Goal: Transaction & Acquisition: Subscribe to service/newsletter

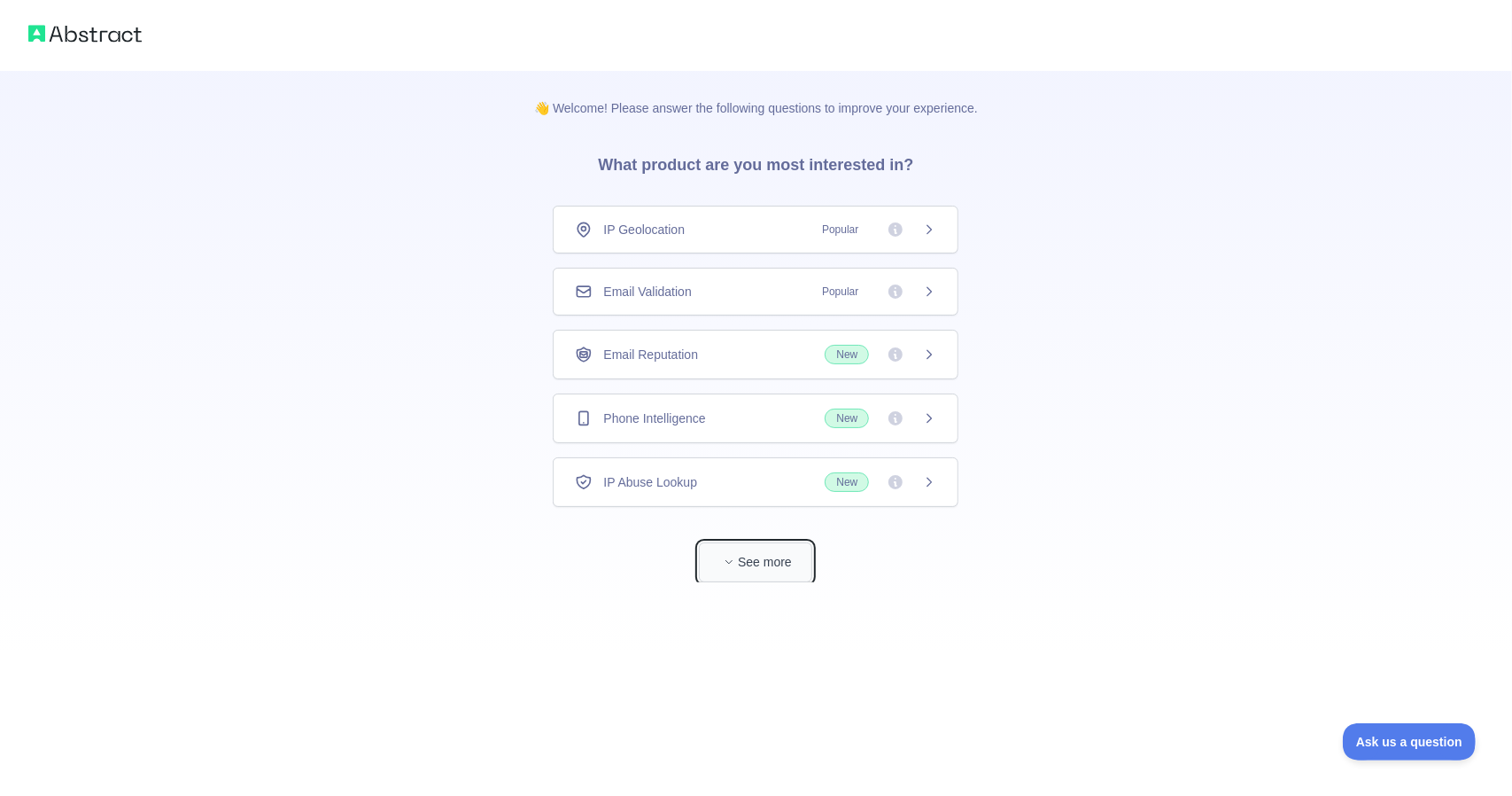
click at [745, 547] on button "See more" at bounding box center [755, 562] width 113 height 40
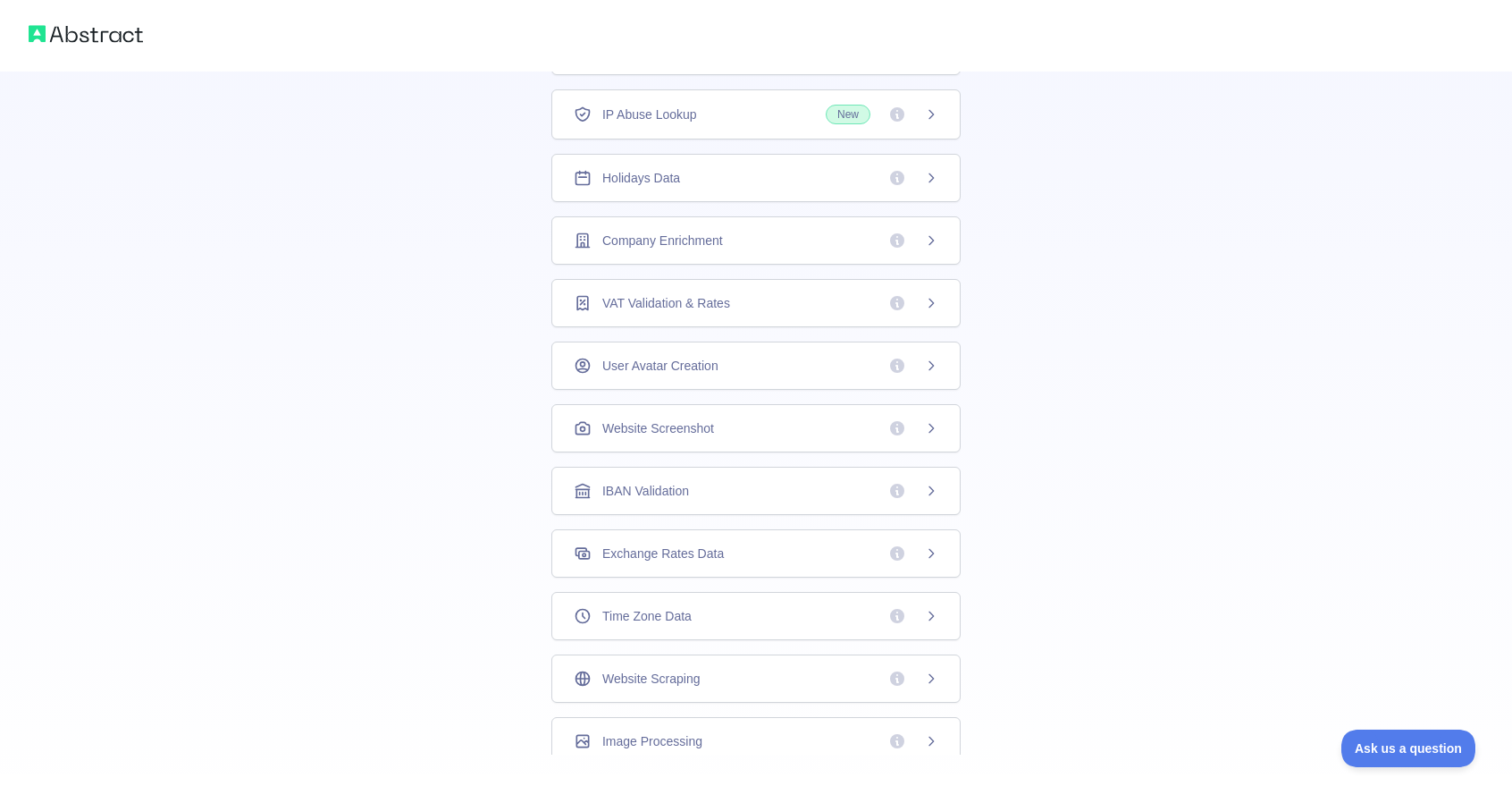
scroll to position [334, 0]
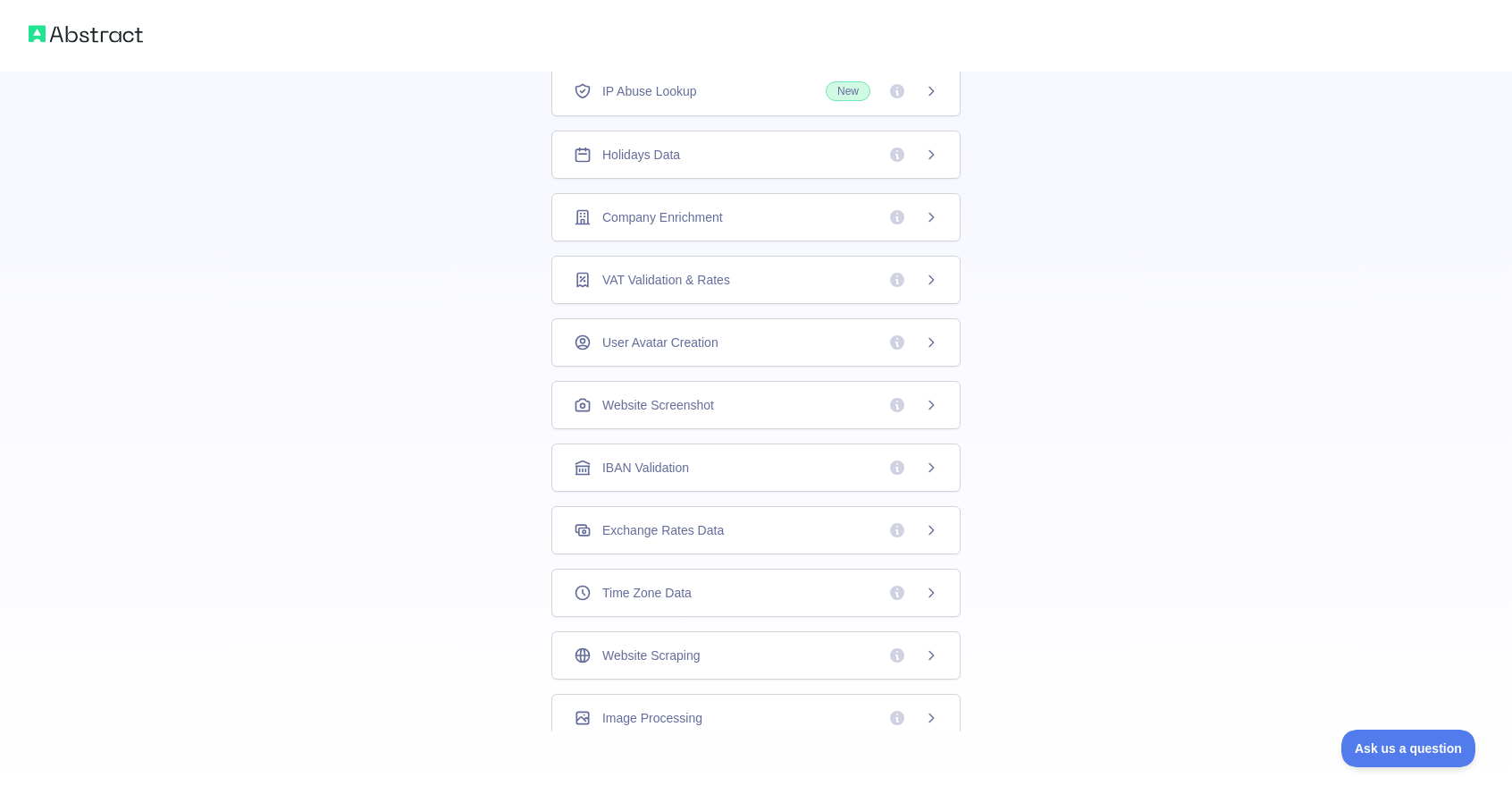
click at [665, 586] on span "Time Zone Data" at bounding box center [647, 593] width 90 height 18
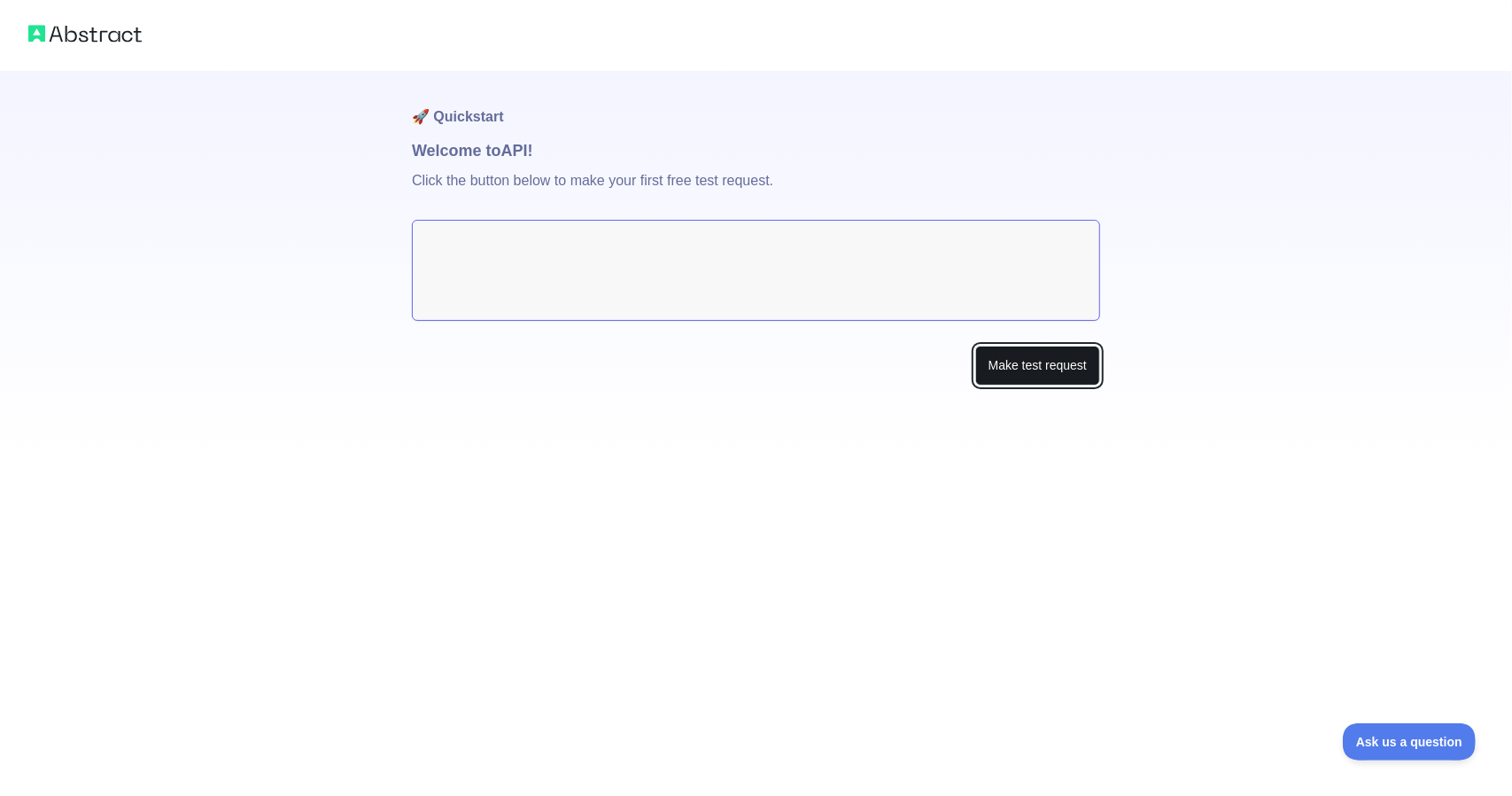
click at [1004, 360] on button "Make test request" at bounding box center [1038, 365] width 125 height 40
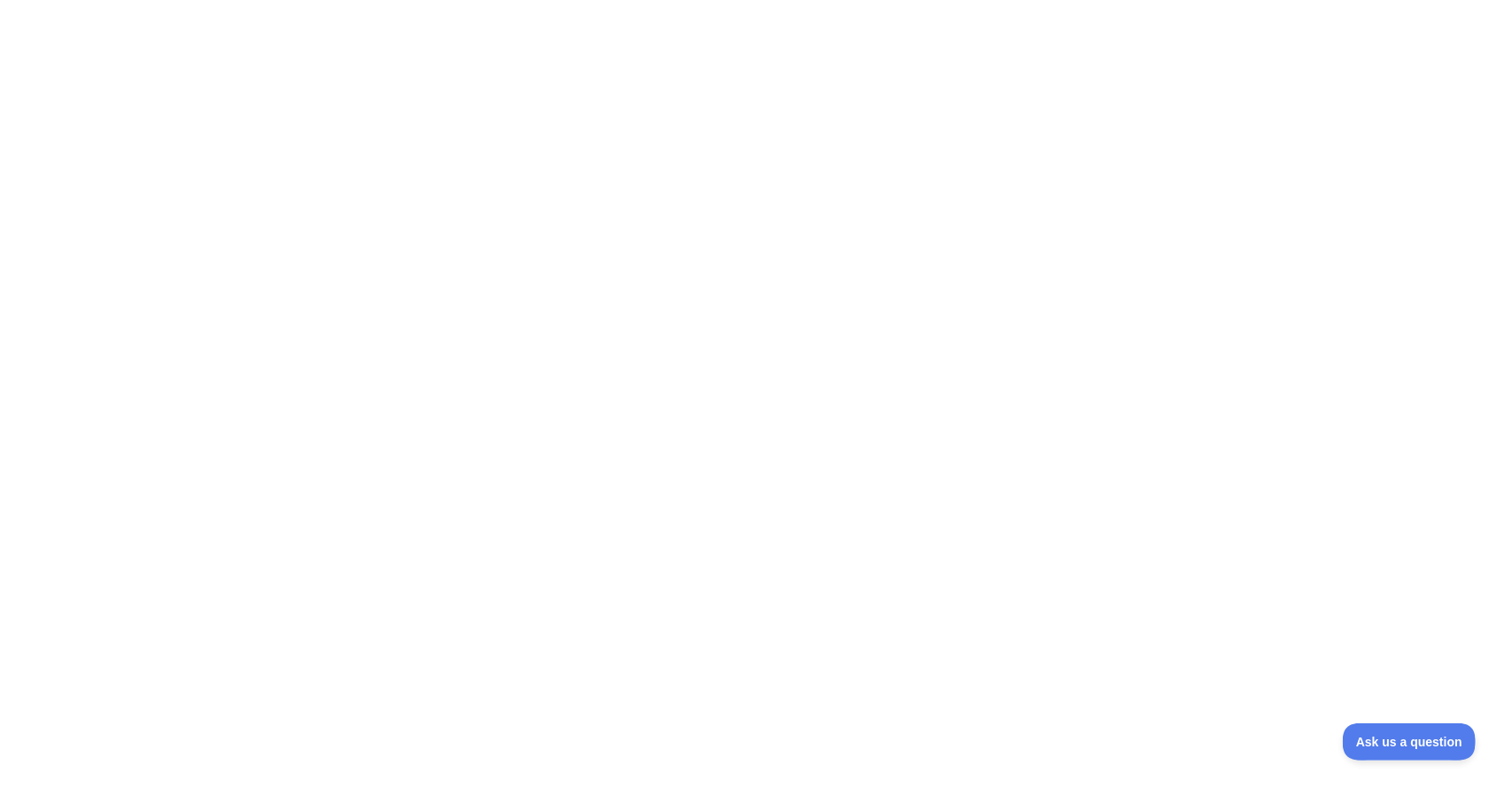
drag, startPoint x: 1066, startPoint y: 212, endPoint x: 1043, endPoint y: 201, distance: 25.5
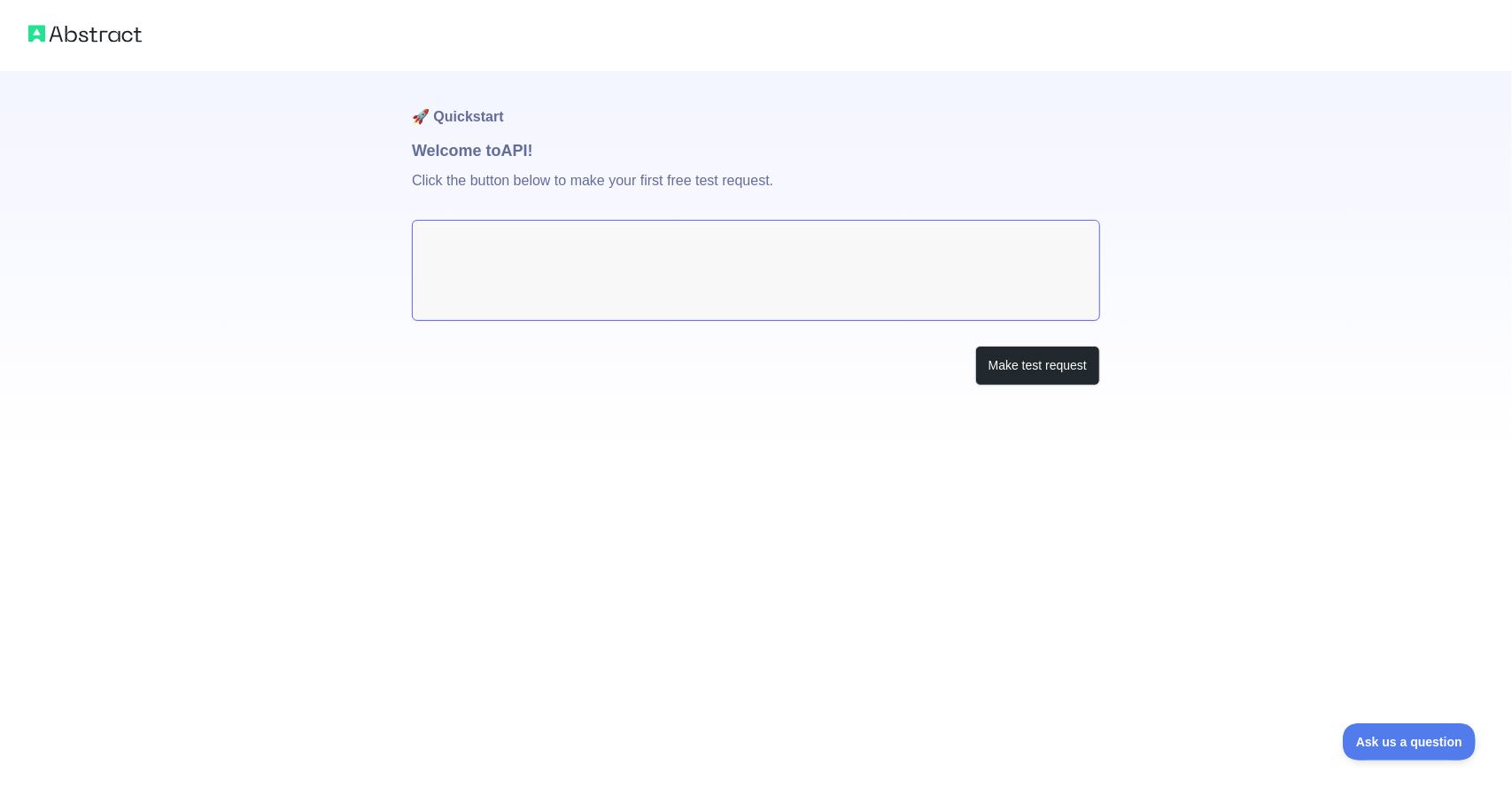
click at [868, 272] on textarea at bounding box center [756, 270] width 688 height 101
click at [860, 273] on textarea at bounding box center [756, 270] width 688 height 101
drag, startPoint x: 711, startPoint y: 214, endPoint x: 722, endPoint y: 205, distance: 14.2
click at [711, 214] on p "Click the button below to make your first free test request." at bounding box center [756, 191] width 688 height 57
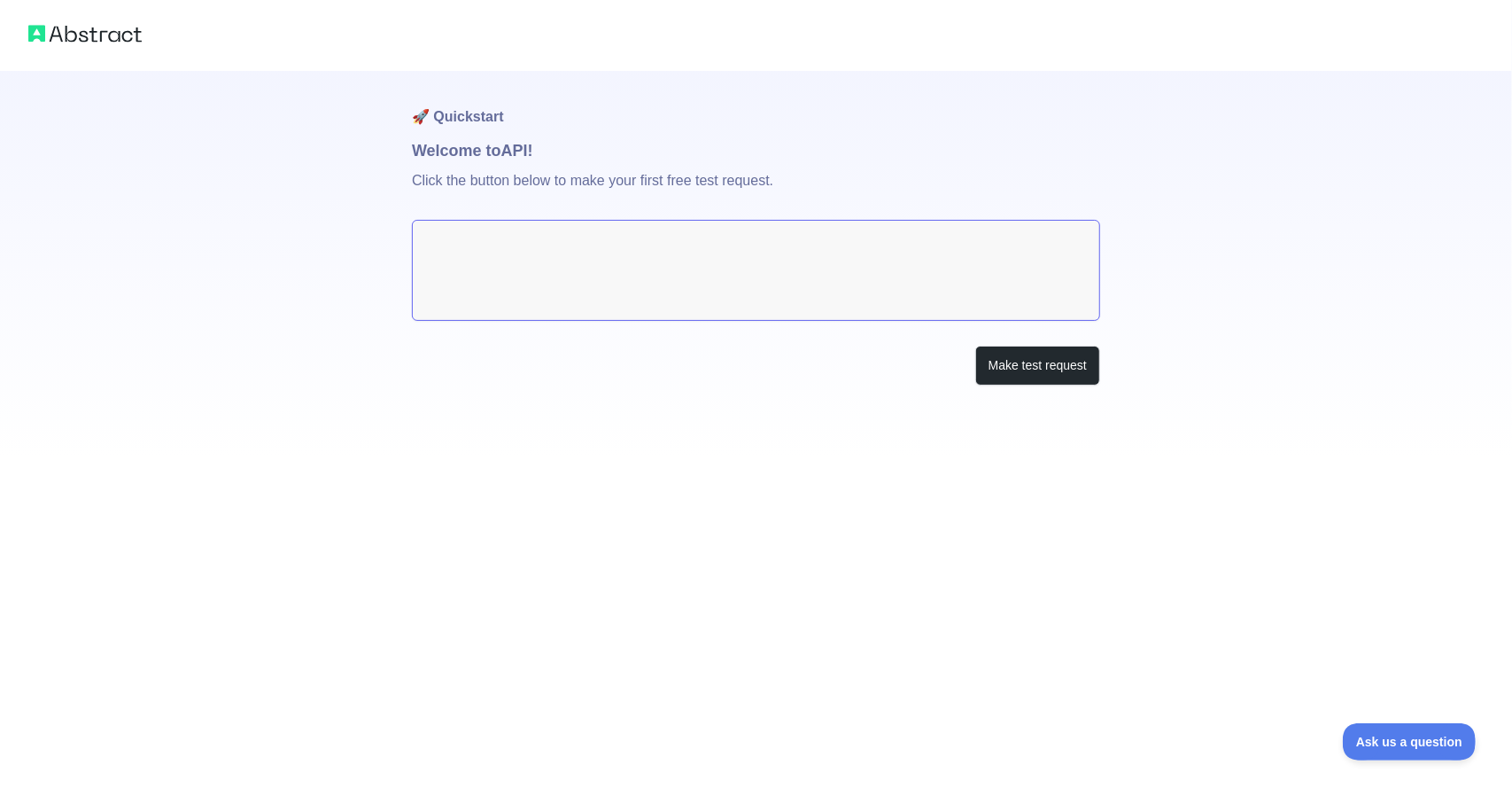
click at [728, 198] on p "Click the button below to make your first free test request." at bounding box center [756, 191] width 688 height 57
click at [733, 184] on p "Click the button below to make your first free test request." at bounding box center [756, 191] width 688 height 57
drag, startPoint x: 735, startPoint y: 184, endPoint x: 918, endPoint y: 297, distance: 215.1
click at [737, 184] on p "Click the button below to make your first free test request." at bounding box center [756, 191] width 688 height 57
click at [1006, 362] on button "Make test request" at bounding box center [1038, 365] width 125 height 40
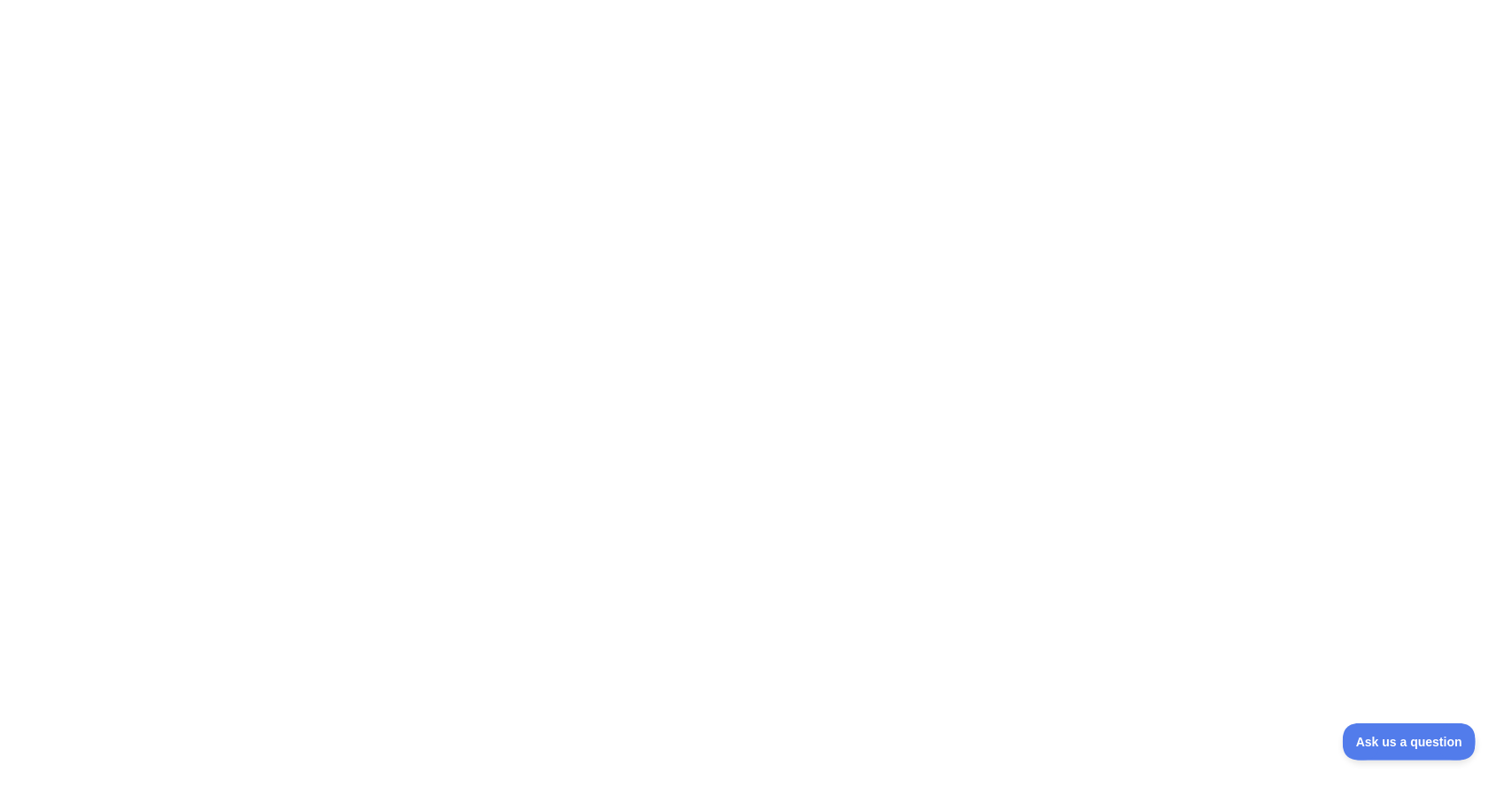
drag, startPoint x: 1103, startPoint y: 107, endPoint x: 1059, endPoint y: 130, distance: 49.6
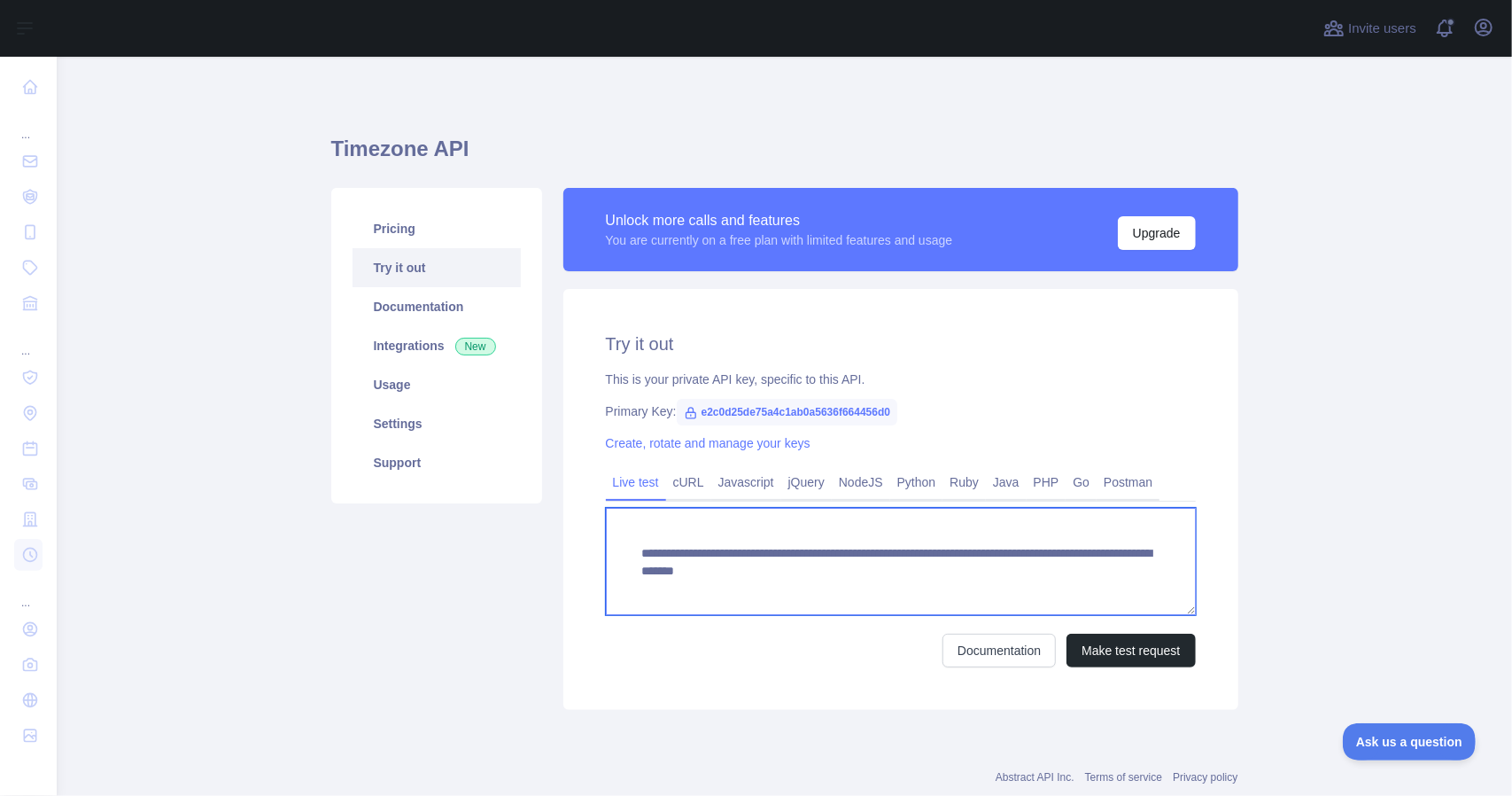
drag, startPoint x: 683, startPoint y: 570, endPoint x: 888, endPoint y: 573, distance: 205.0
click at [888, 573] on textarea "**********" at bounding box center [901, 561] width 590 height 107
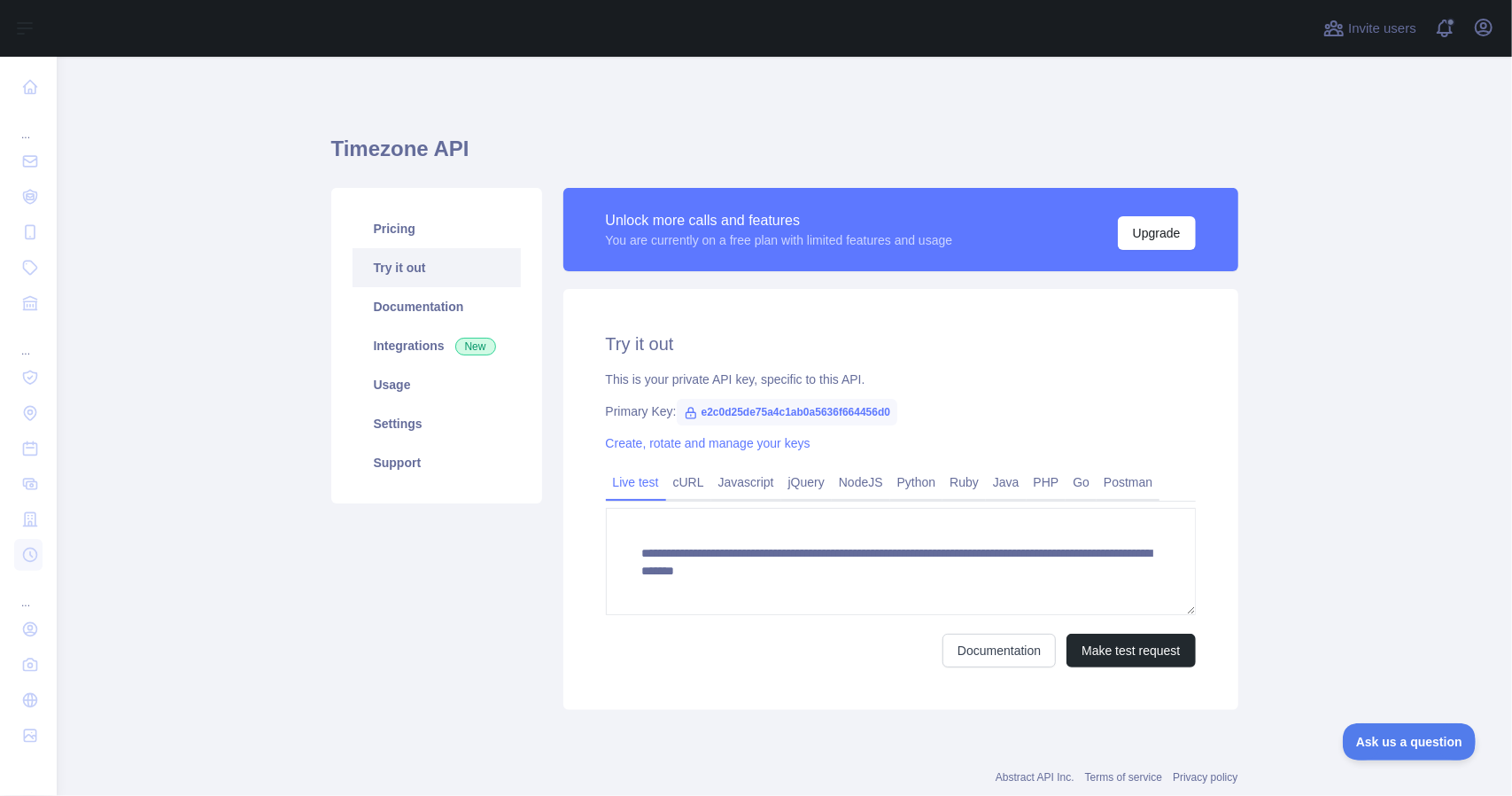
click at [813, 405] on span "e2c0d25de75a4c1ab0a5636f664456d0" at bounding box center [787, 412] width 222 height 27
click at [809, 414] on span "e2c0d25de75a4c1ab0a5636f664456d0" at bounding box center [787, 412] width 222 height 27
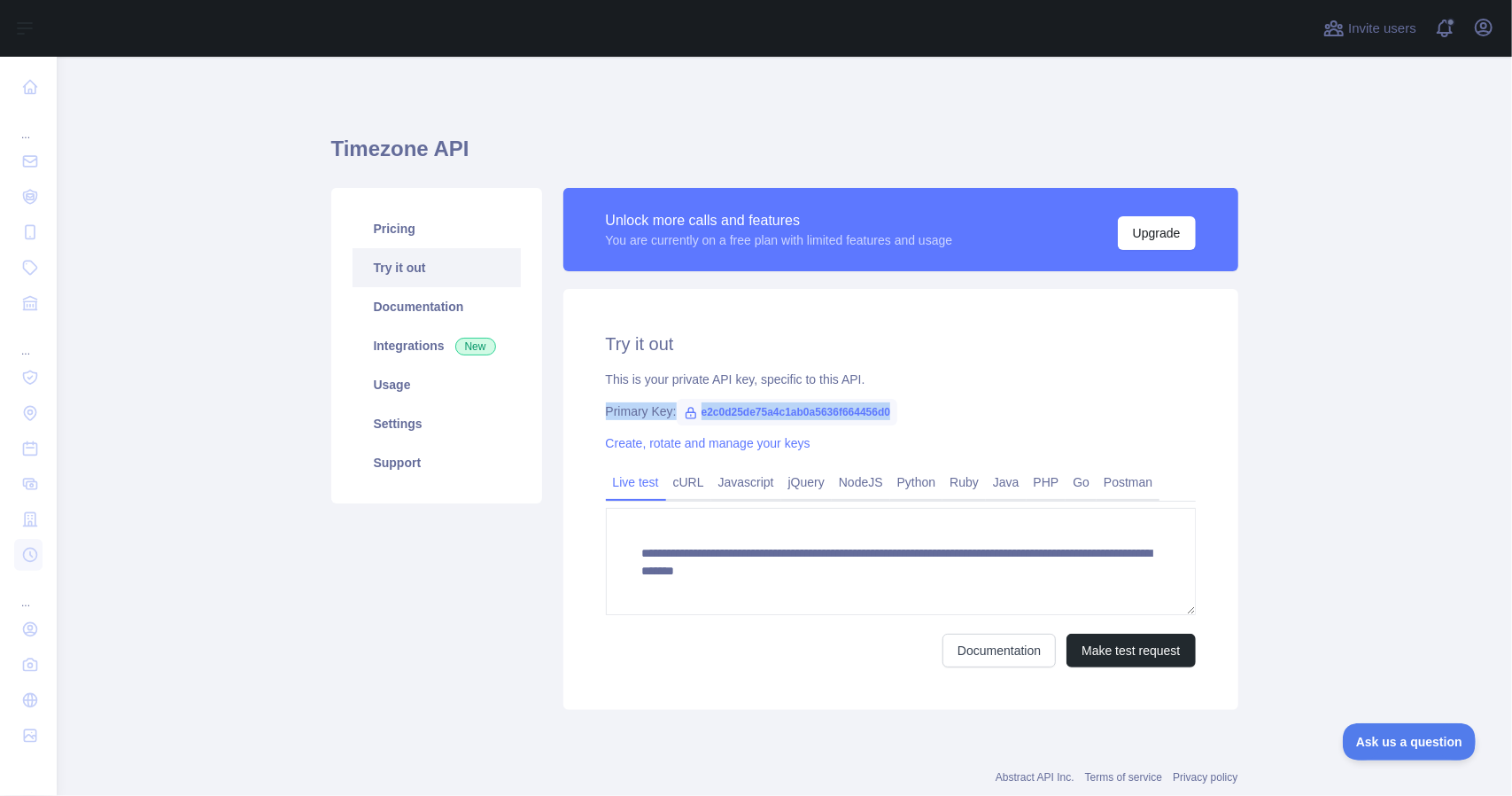
click at [809, 414] on span "e2c0d25de75a4c1ab0a5636f664456d0" at bounding box center [787, 412] width 222 height 27
click at [787, 414] on span "e2c0d25de75a4c1ab0a5636f664456d0" at bounding box center [787, 412] width 222 height 27
click at [733, 410] on span "e2c0d25de75a4c1ab0a5636f664456d0" at bounding box center [787, 412] width 222 height 27
click at [691, 411] on span "e2c0d25de75a4c1ab0a5636f664456d0" at bounding box center [787, 412] width 222 height 27
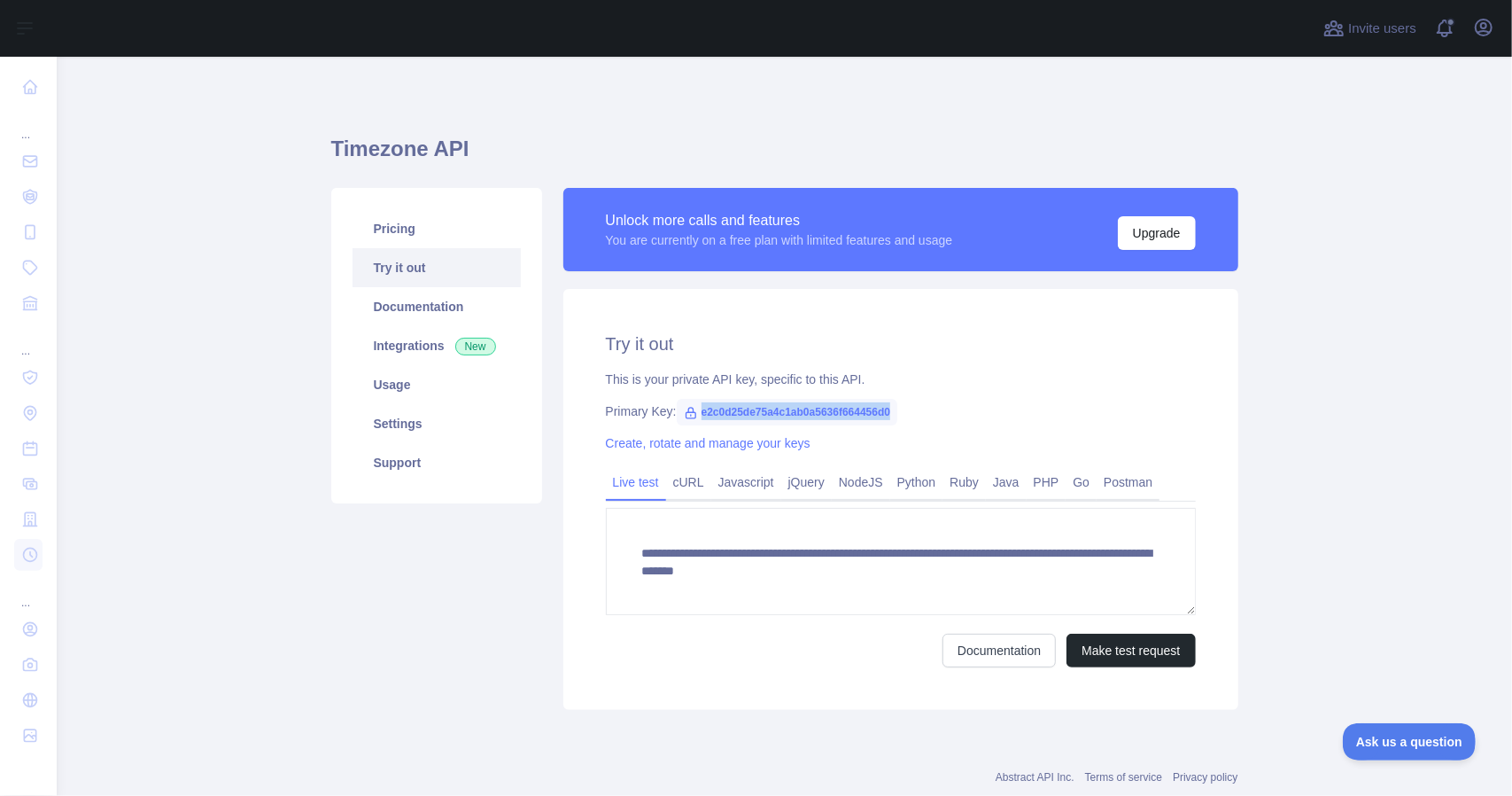
drag, startPoint x: 707, startPoint y: 411, endPoint x: 878, endPoint y: 409, distance: 171.0
click at [878, 409] on span "e2c0d25de75a4c1ab0a5636f664456d0" at bounding box center [787, 412] width 222 height 27
copy span "e2c0d25de75a4c1ab0a5636f664456d0"
click at [434, 241] on link "Pricing" at bounding box center [436, 229] width 168 height 39
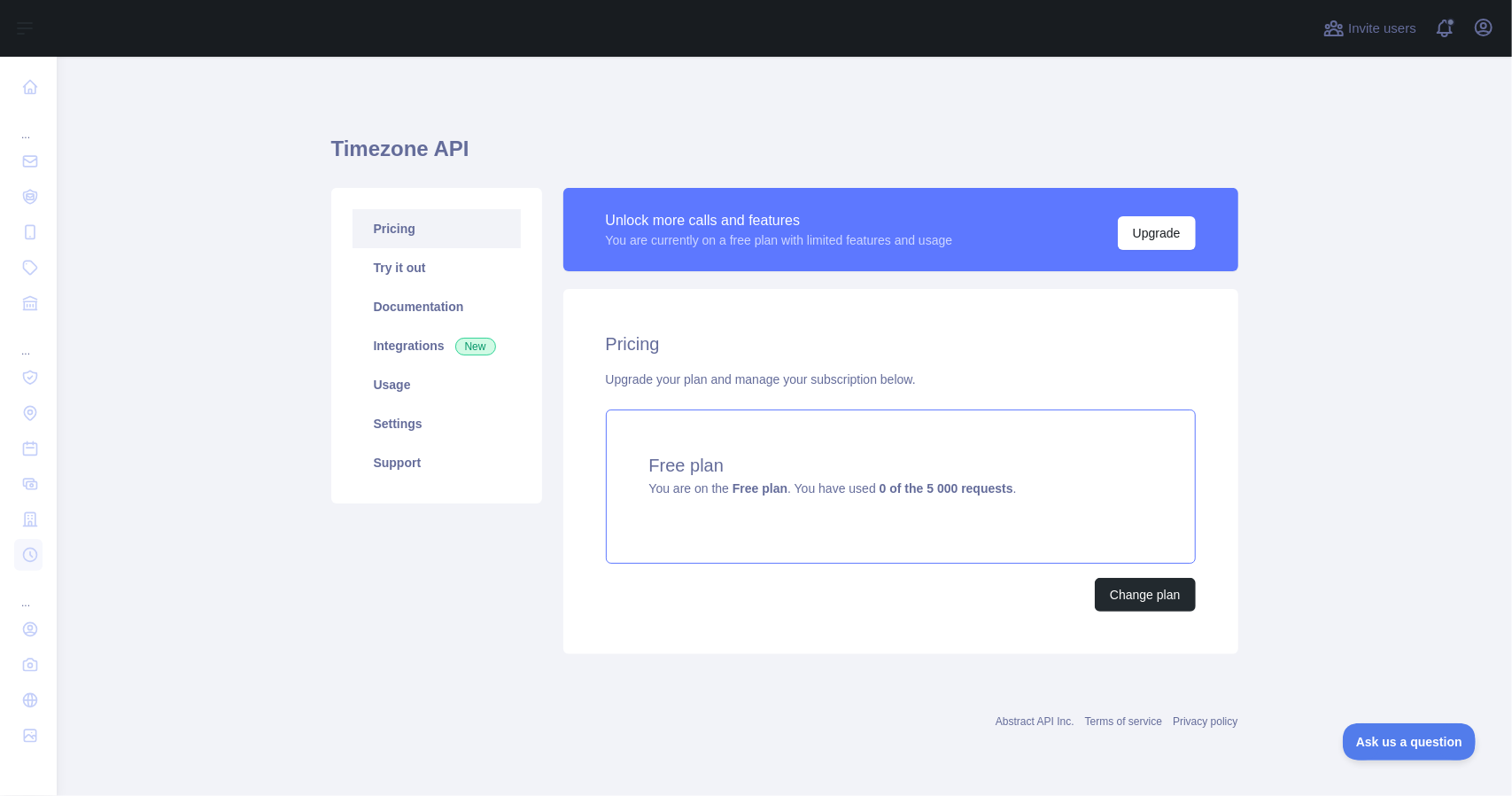
click at [929, 430] on div "Free plan You are on the Free plan . You have used 0 of the 5 000 requests ." at bounding box center [901, 486] width 590 height 154
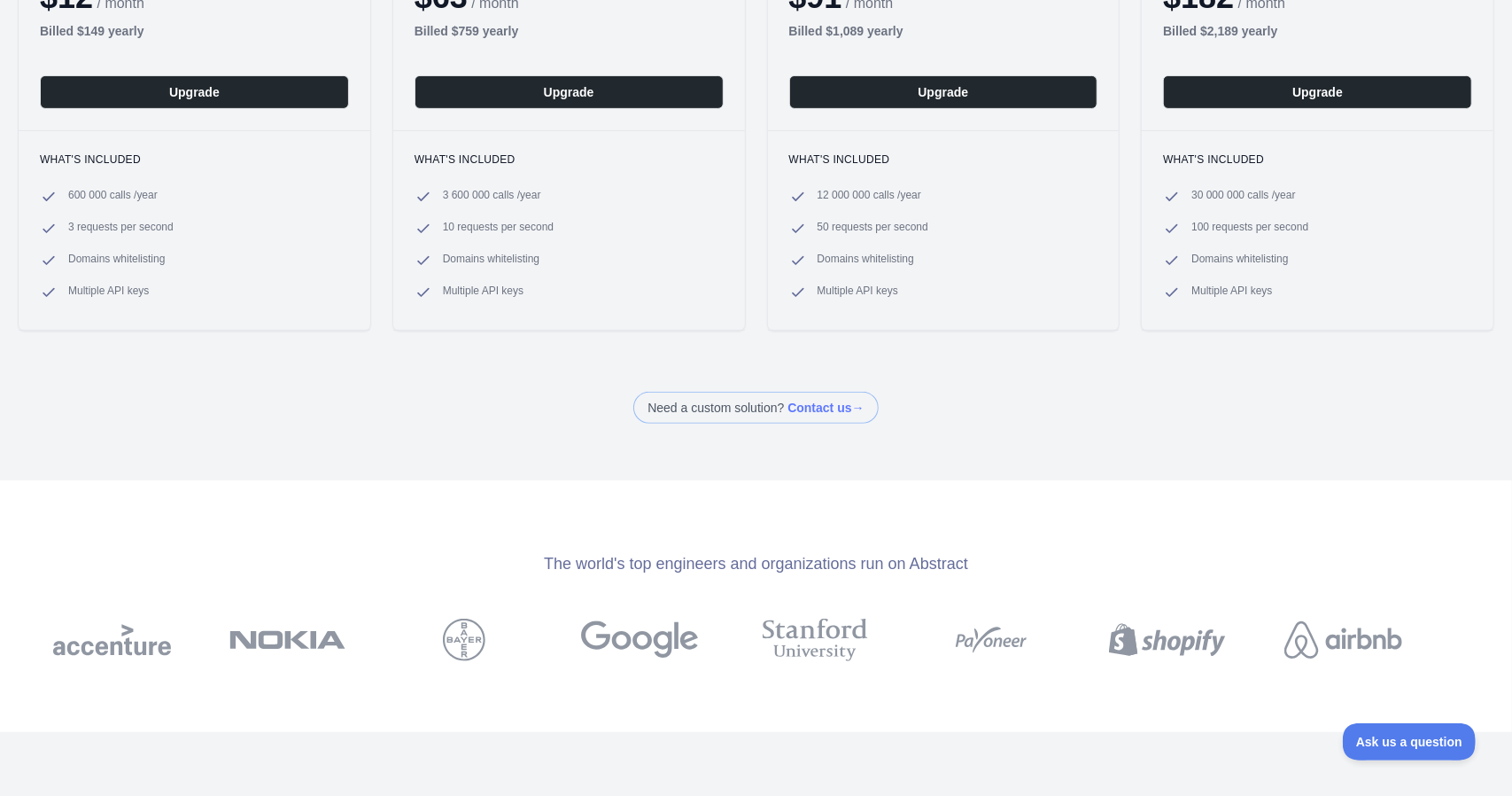
scroll to position [89, 0]
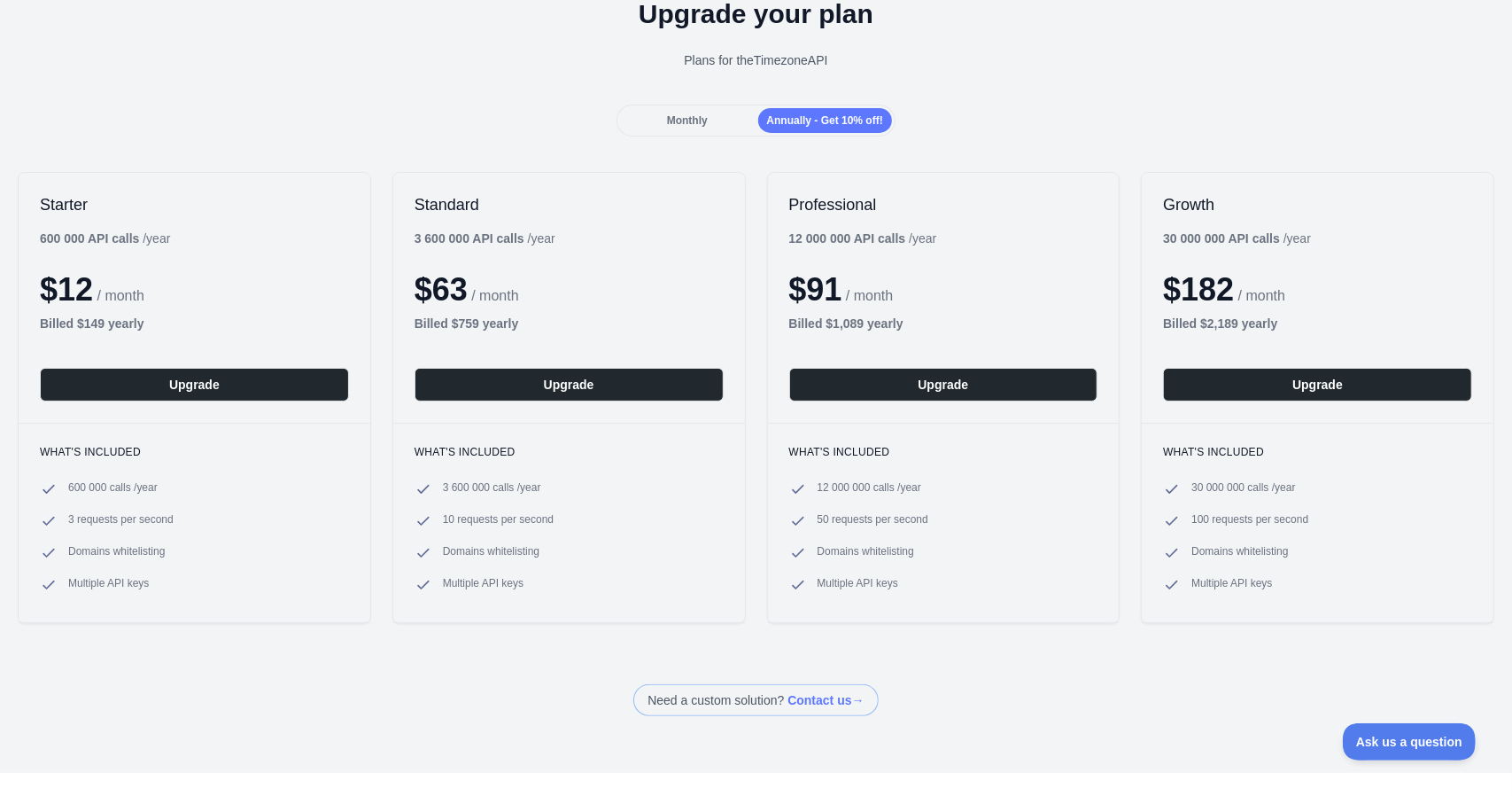
click at [695, 124] on span "Monthly" at bounding box center [687, 120] width 41 height 12
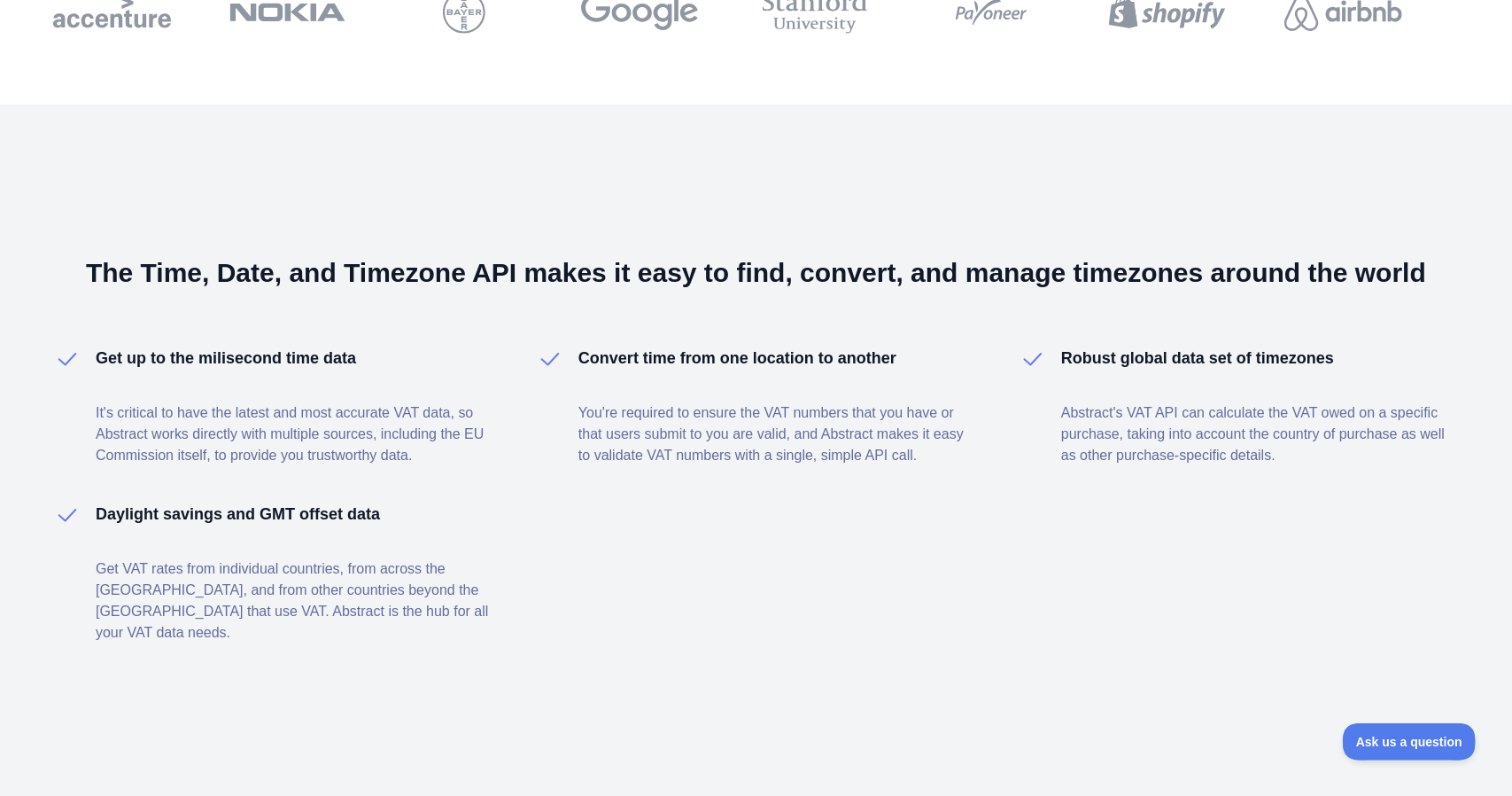
scroll to position [991, 0]
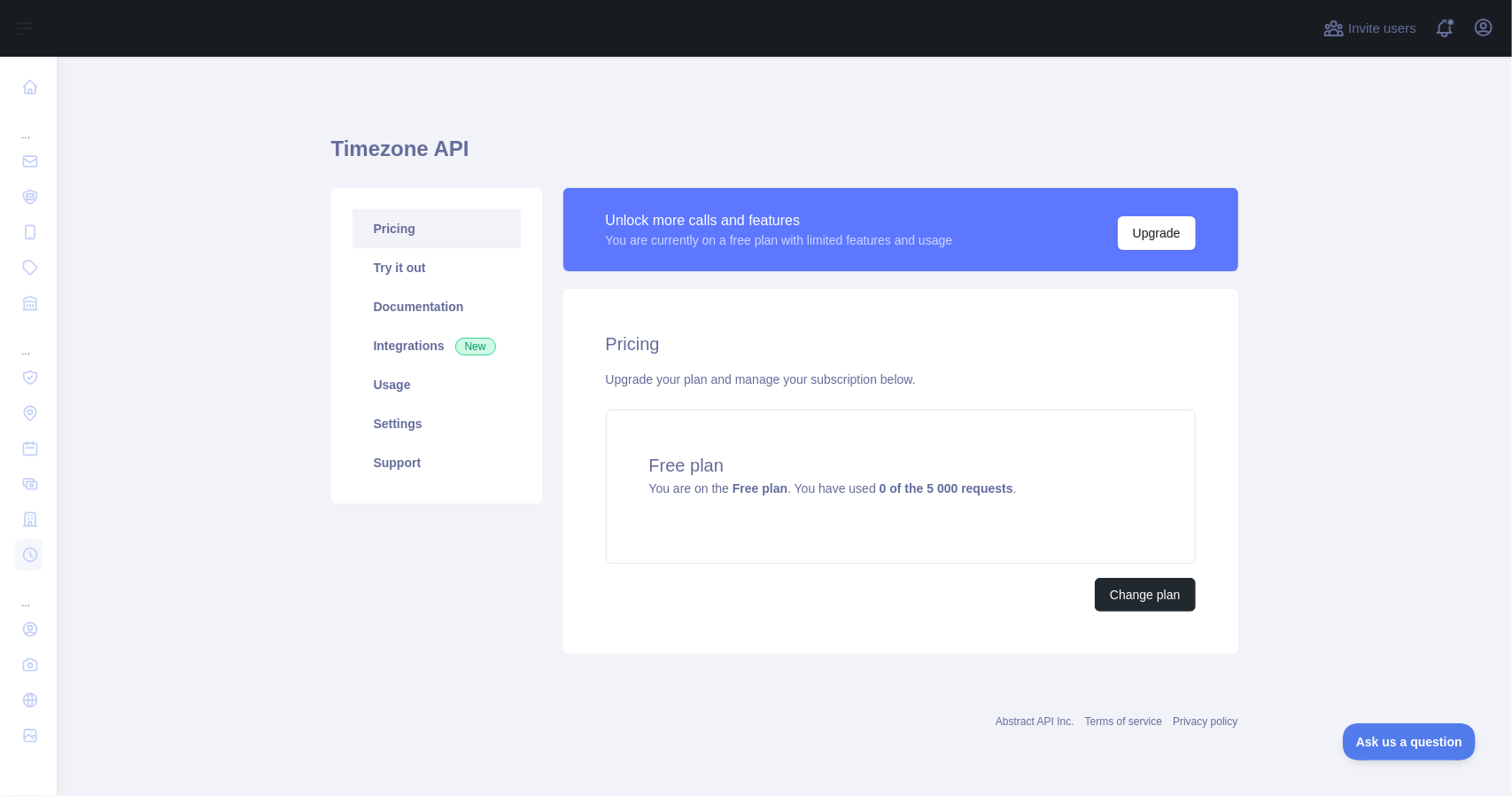
click at [394, 226] on link "Pricing" at bounding box center [436, 229] width 168 height 39
click at [401, 267] on link "Try it out" at bounding box center [436, 268] width 168 height 39
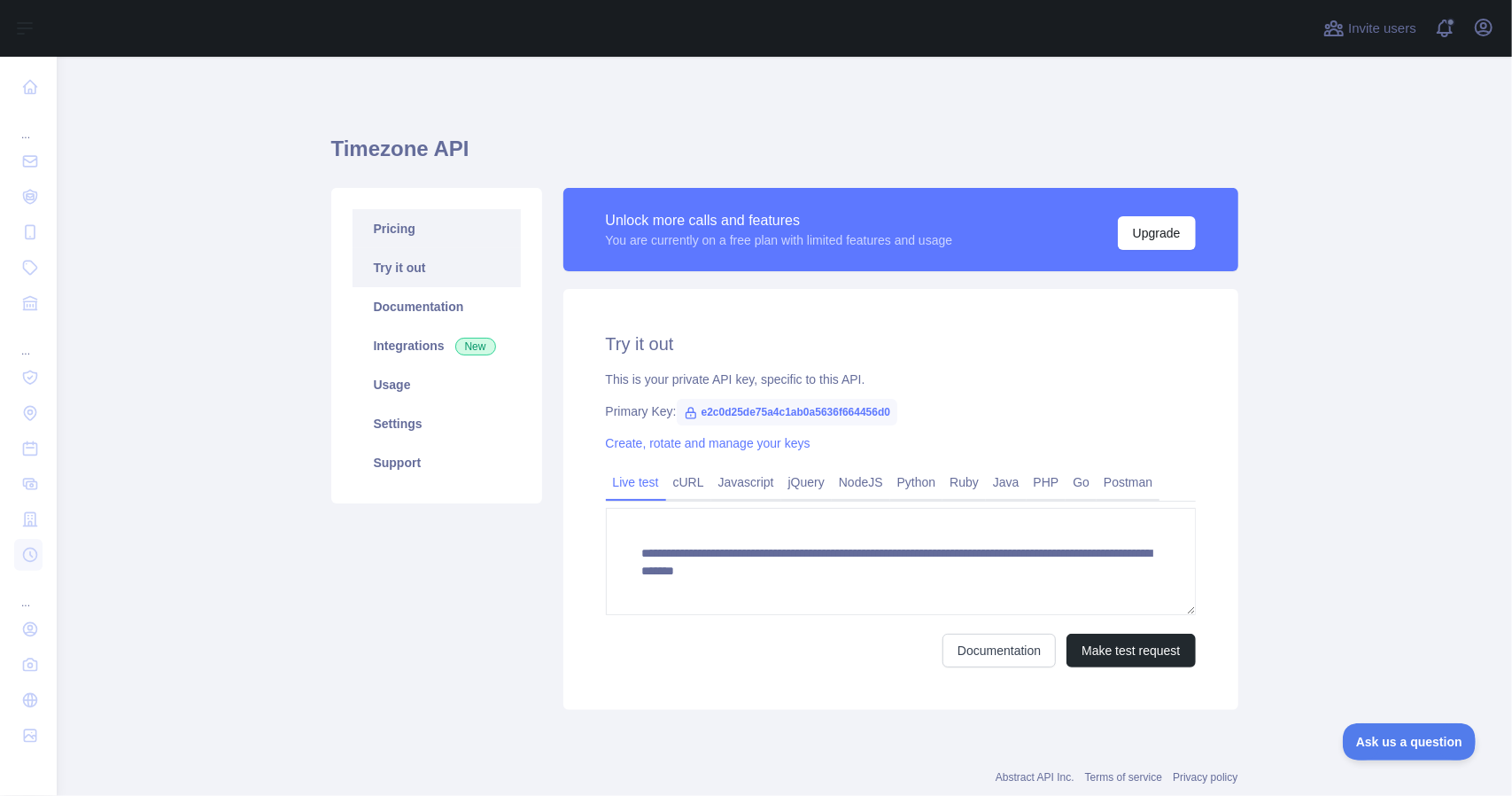
click at [400, 234] on link "Pricing" at bounding box center [436, 229] width 168 height 39
